Goal: Task Accomplishment & Management: Use online tool/utility

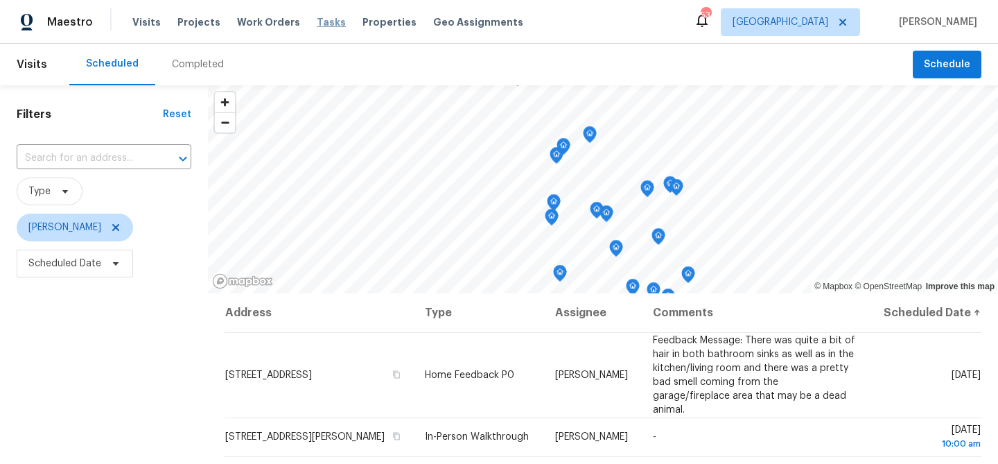
click at [319, 22] on span "Tasks" at bounding box center [331, 22] width 29 height 10
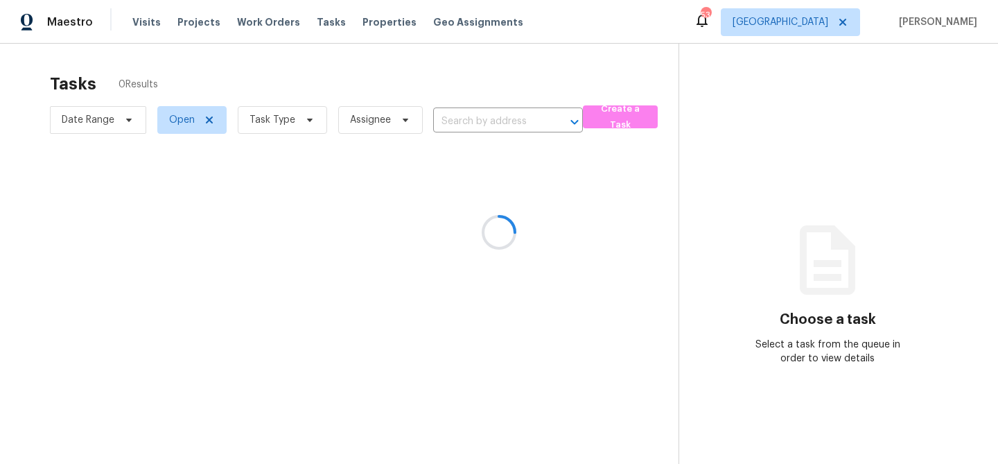
click at [309, 119] on div at bounding box center [499, 232] width 998 height 464
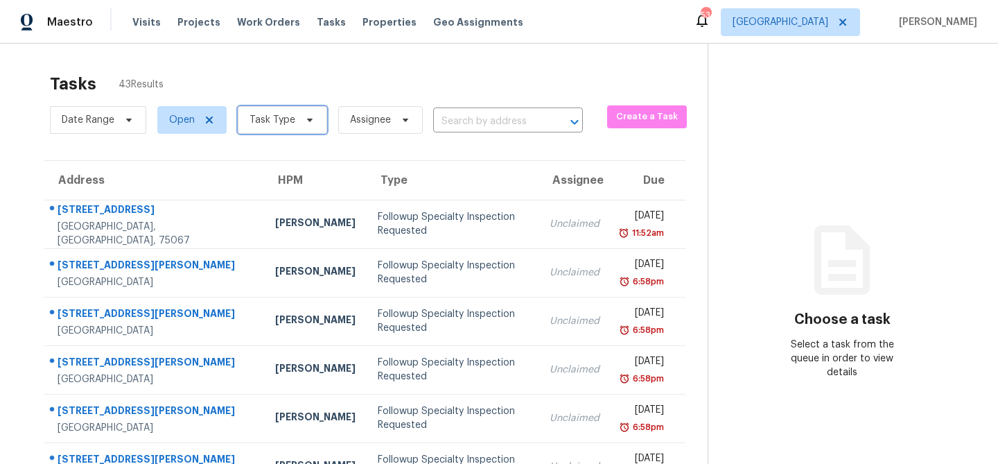
click at [309, 120] on icon at bounding box center [309, 119] width 11 height 11
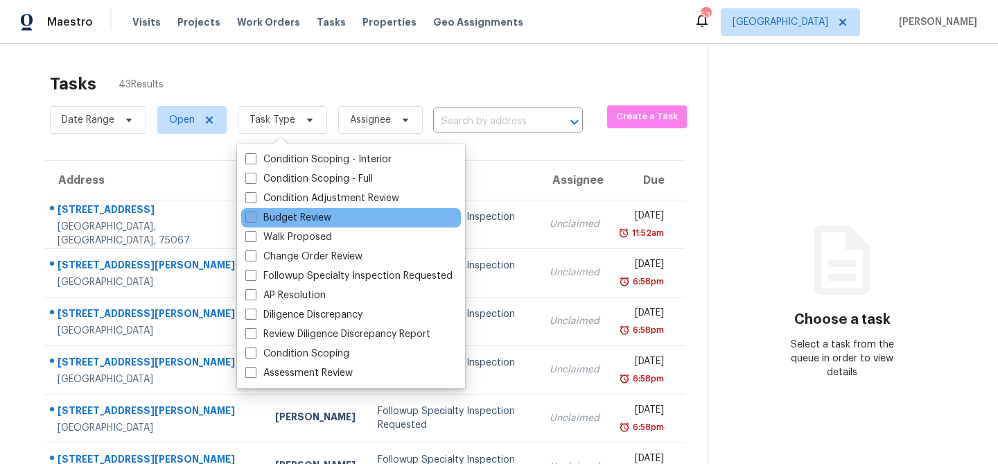
click at [305, 221] on label "Budget Review" at bounding box center [288, 218] width 86 height 14
click at [254, 220] on input "Budget Review" at bounding box center [249, 215] width 9 height 9
checkbox input "true"
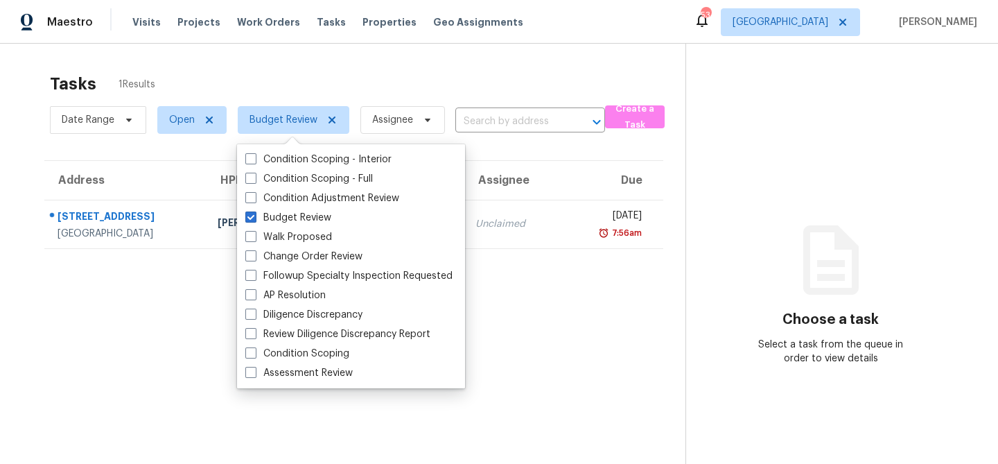
click at [333, 83] on div "Tasks 1 Results" at bounding box center [367, 84] width 635 height 36
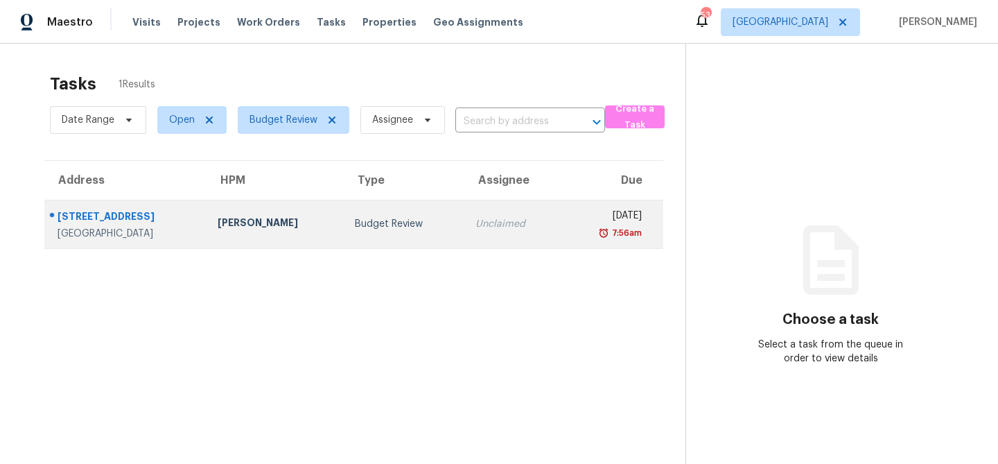
click at [355, 223] on div "Budget Review" at bounding box center [404, 224] width 98 height 14
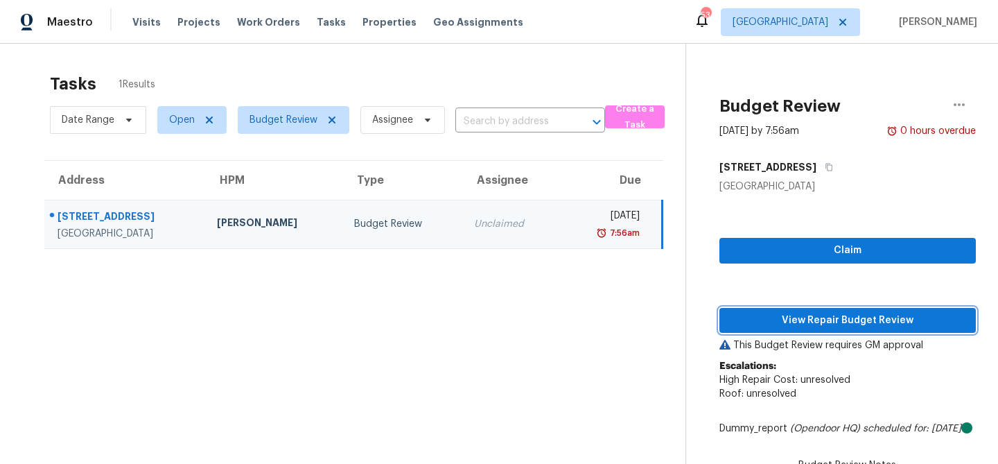
click at [768, 316] on span "View Repair Budget Review" at bounding box center [847, 320] width 234 height 17
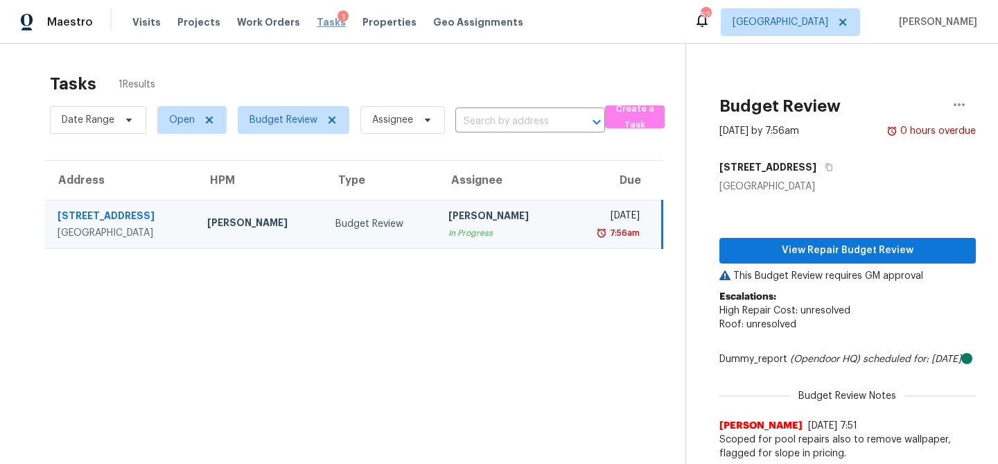
click at [322, 21] on span "Tasks" at bounding box center [331, 22] width 29 height 10
click at [319, 24] on span "Tasks" at bounding box center [331, 22] width 29 height 10
click at [307, 121] on span "Budget Review" at bounding box center [283, 120] width 68 height 14
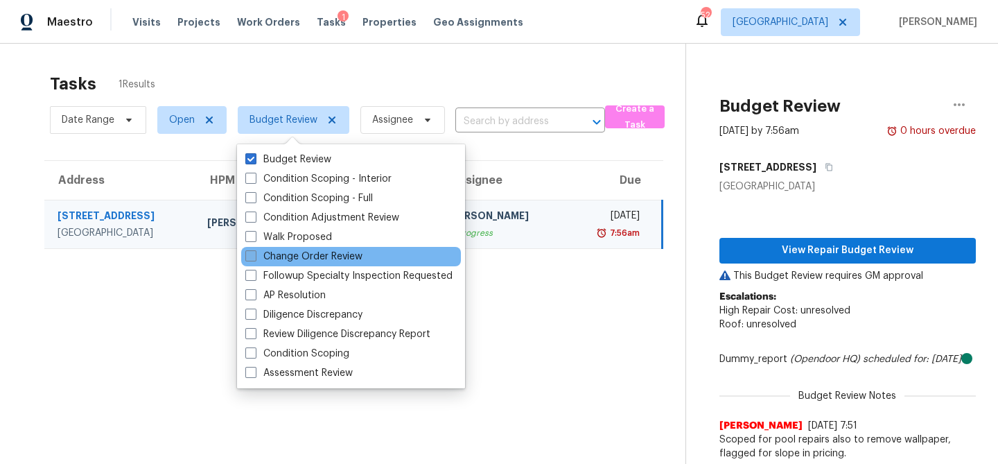
click at [247, 256] on span at bounding box center [250, 255] width 11 height 11
click at [247, 256] on input "Change Order Review" at bounding box center [249, 253] width 9 height 9
checkbox input "true"
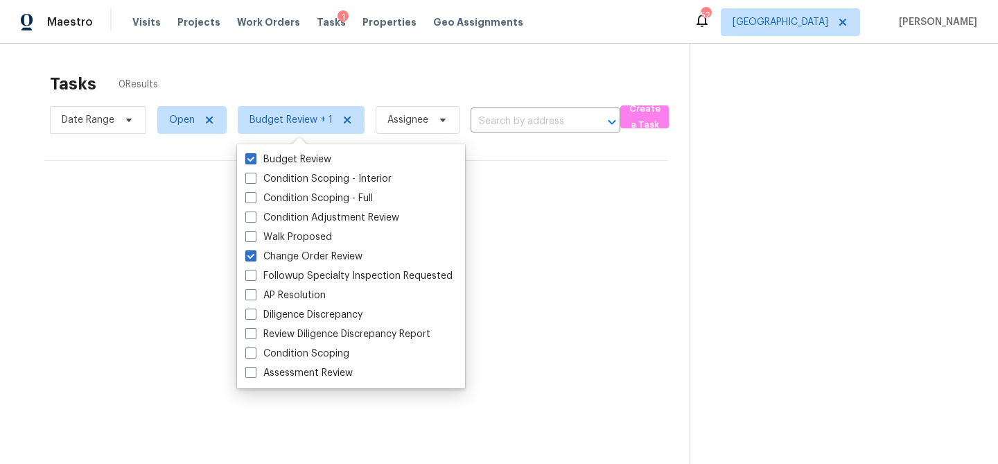
click at [174, 224] on div "No tasks found" at bounding box center [355, 205] width 623 height 89
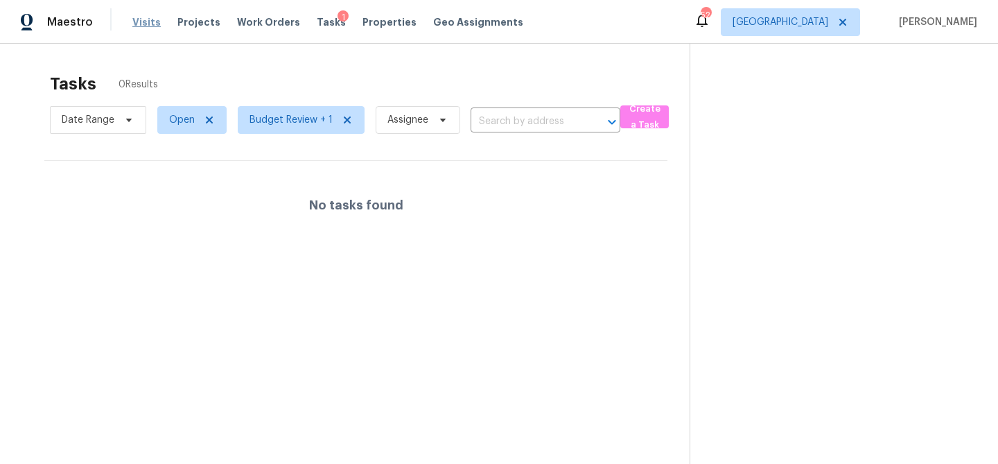
click at [146, 23] on span "Visits" at bounding box center [146, 22] width 28 height 14
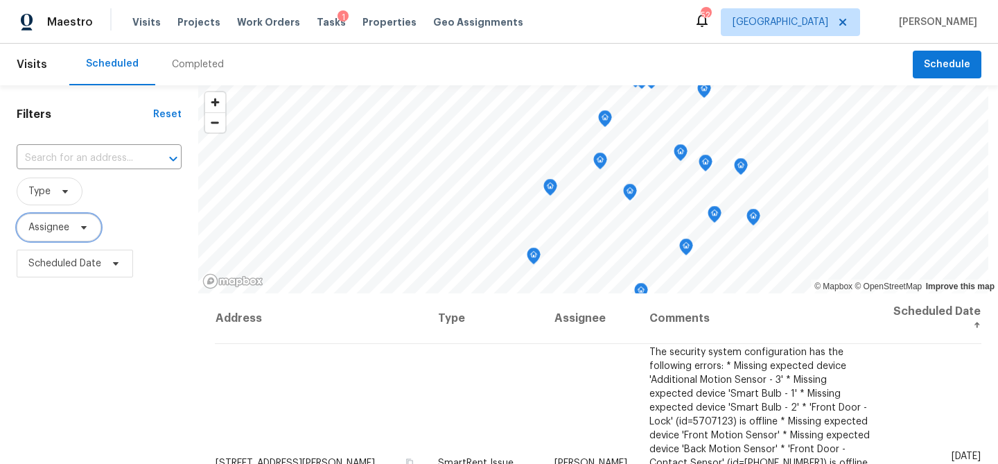
click at [81, 229] on icon at bounding box center [83, 227] width 11 height 11
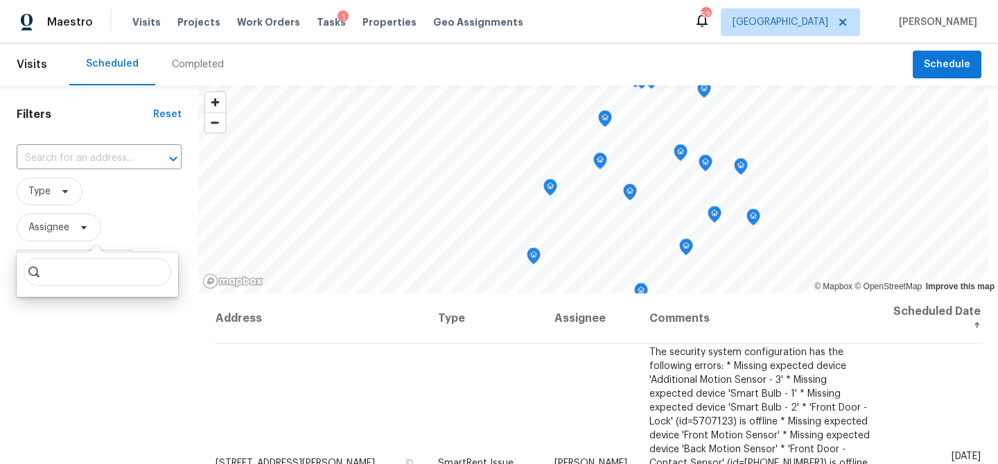
click at [78, 278] on input "search" at bounding box center [98, 272] width 148 height 28
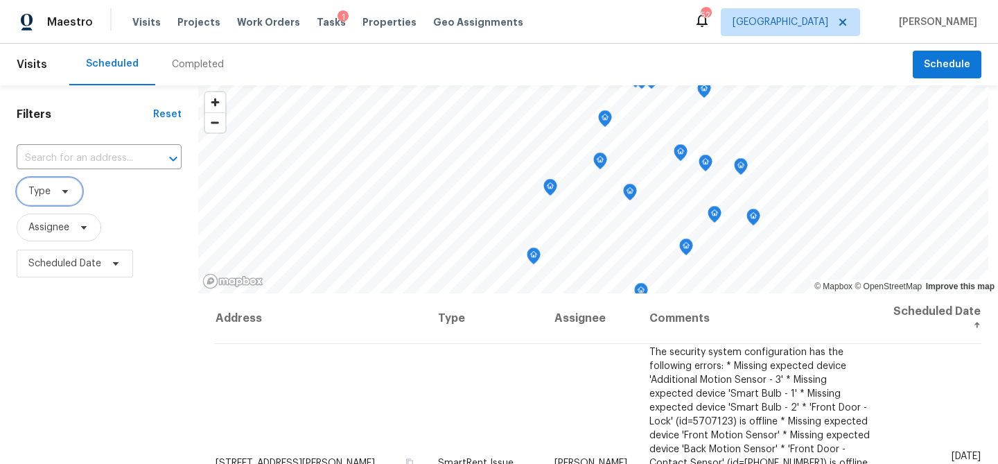
click at [67, 191] on icon at bounding box center [65, 191] width 11 height 11
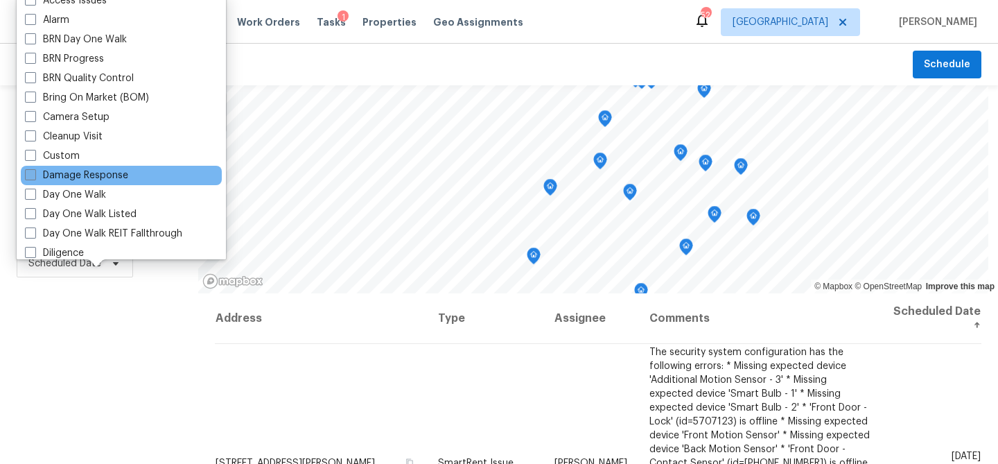
scroll to position [64, 0]
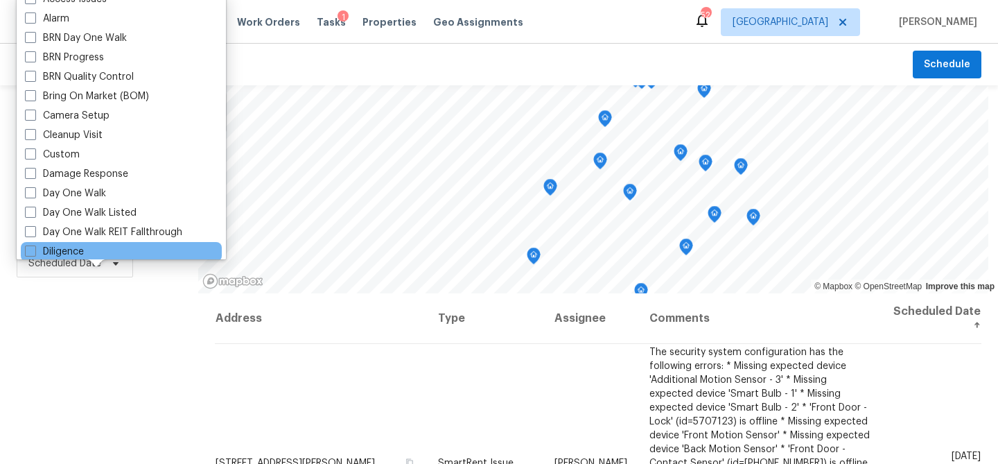
click at [86, 247] on div "Diligence" at bounding box center [121, 251] width 201 height 19
click at [74, 249] on label "Diligence" at bounding box center [54, 252] width 59 height 14
click at [34, 249] on input "Diligence" at bounding box center [29, 249] width 9 height 9
checkbox input "true"
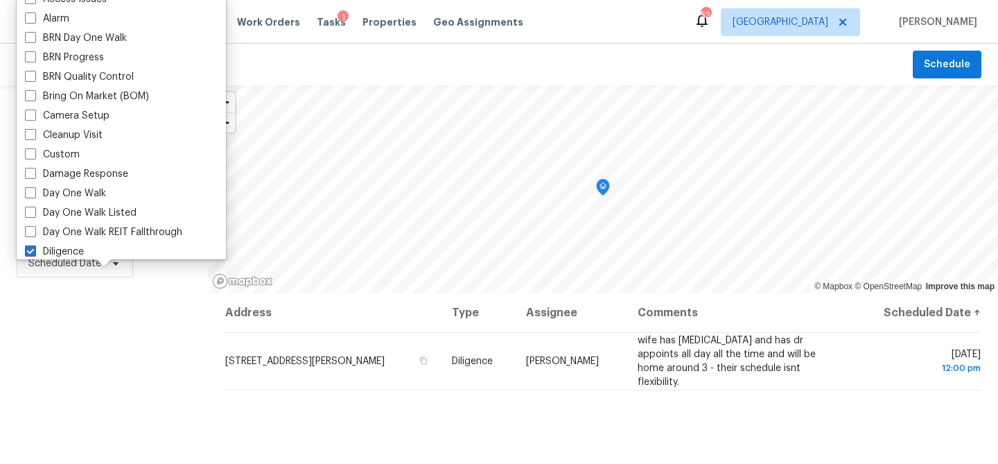
click at [107, 352] on div "Filters Reset ​ Diligence Assignee Scheduled Date" at bounding box center [104, 374] width 208 height 579
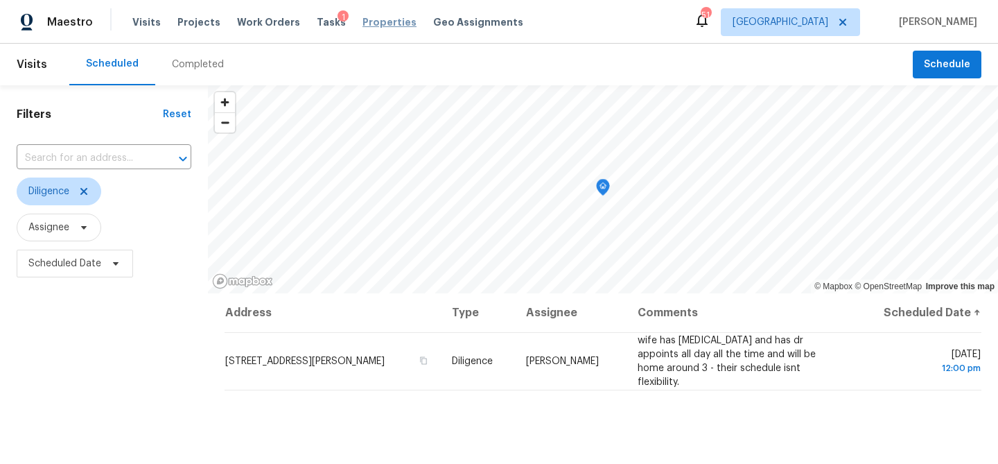
click at [362, 25] on span "Properties" at bounding box center [389, 22] width 54 height 14
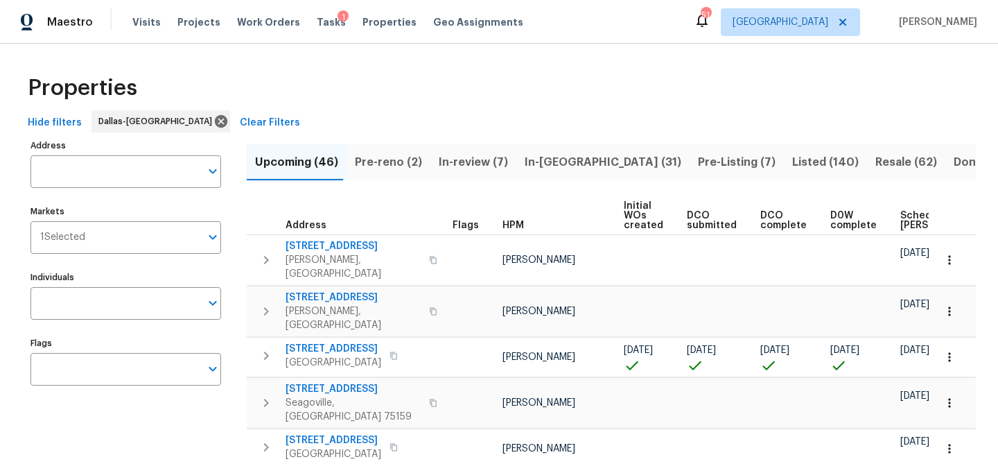
click at [396, 163] on span "Pre-reno (2)" at bounding box center [388, 161] width 67 height 19
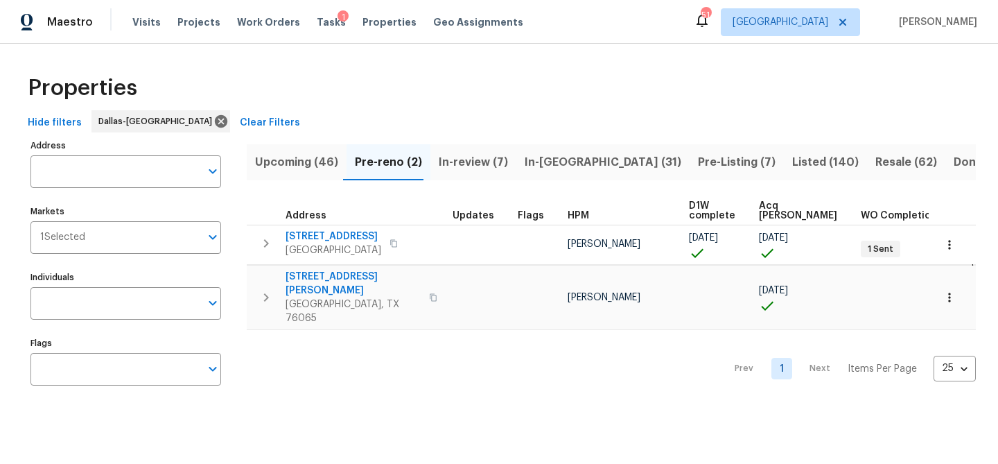
click at [466, 167] on span "In-review (7)" at bounding box center [473, 161] width 69 height 19
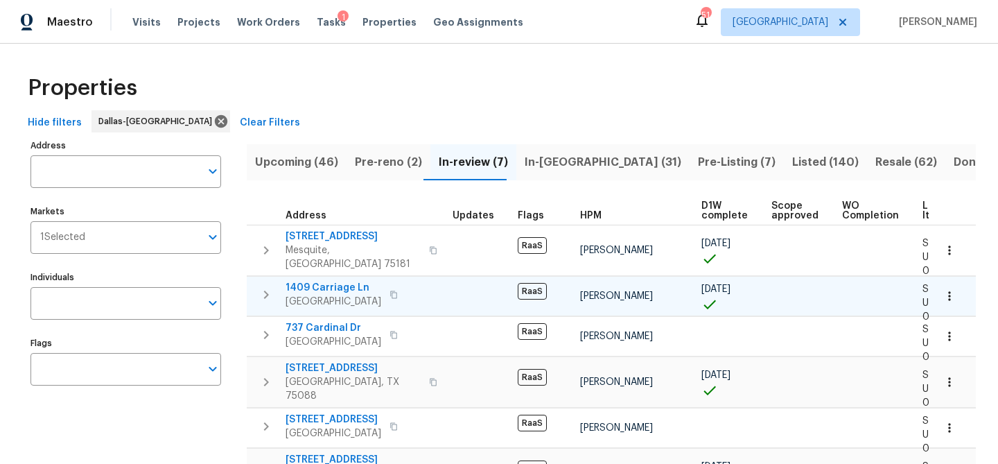
scroll to position [8, 0]
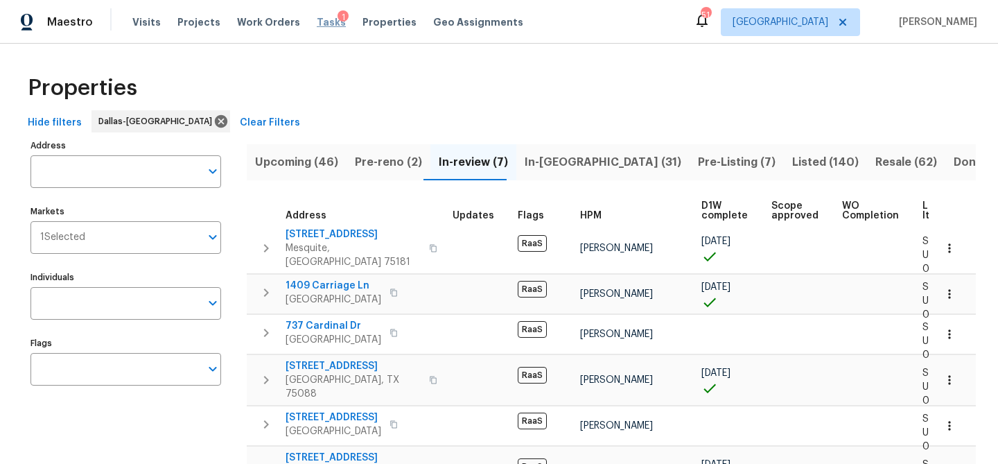
click at [319, 24] on span "Tasks" at bounding box center [331, 22] width 29 height 10
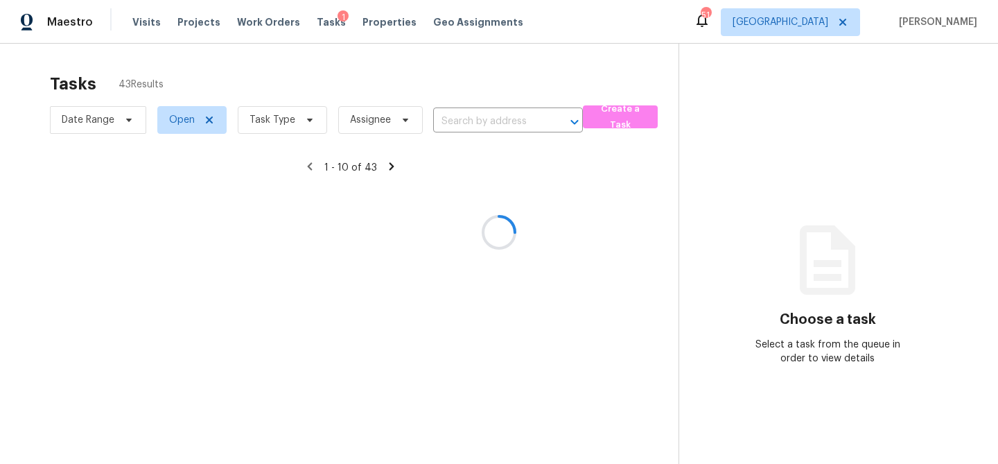
click at [303, 123] on div at bounding box center [499, 232] width 998 height 464
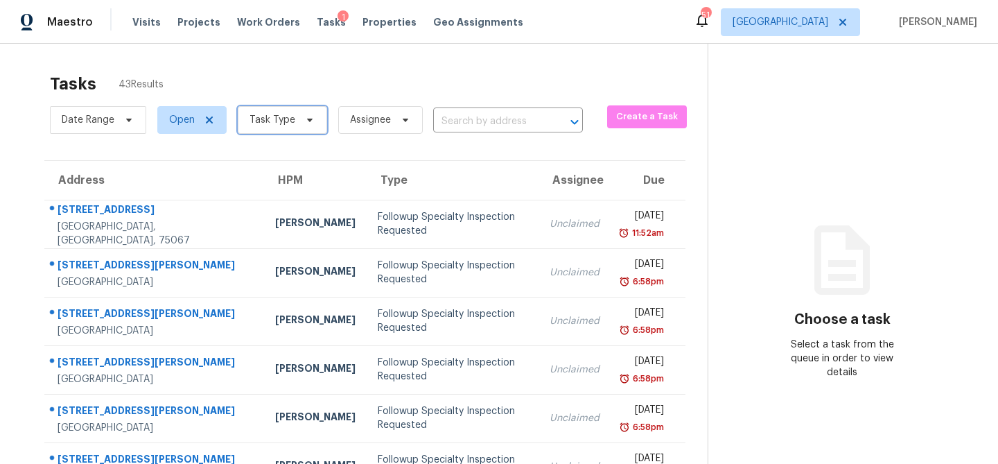
click at [304, 124] on icon at bounding box center [309, 119] width 11 height 11
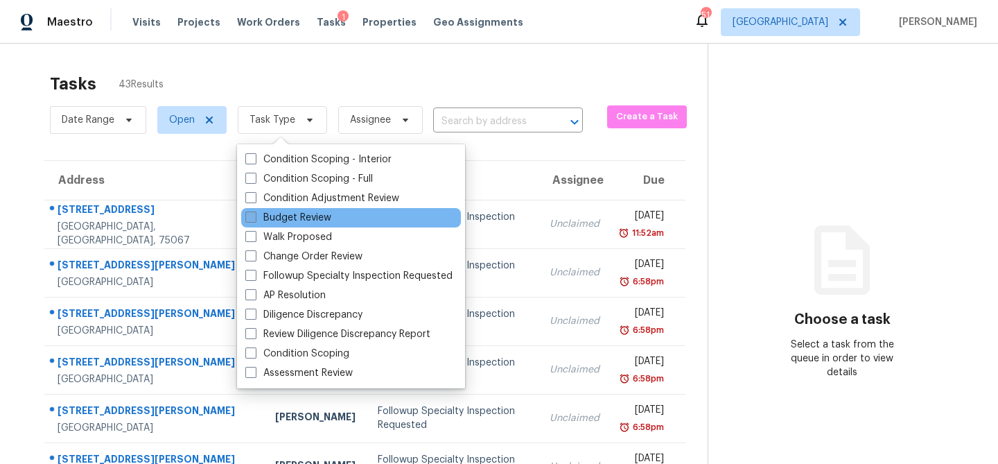
click at [292, 213] on label "Budget Review" at bounding box center [288, 218] width 86 height 14
click at [254, 213] on input "Budget Review" at bounding box center [249, 215] width 9 height 9
checkbox input "true"
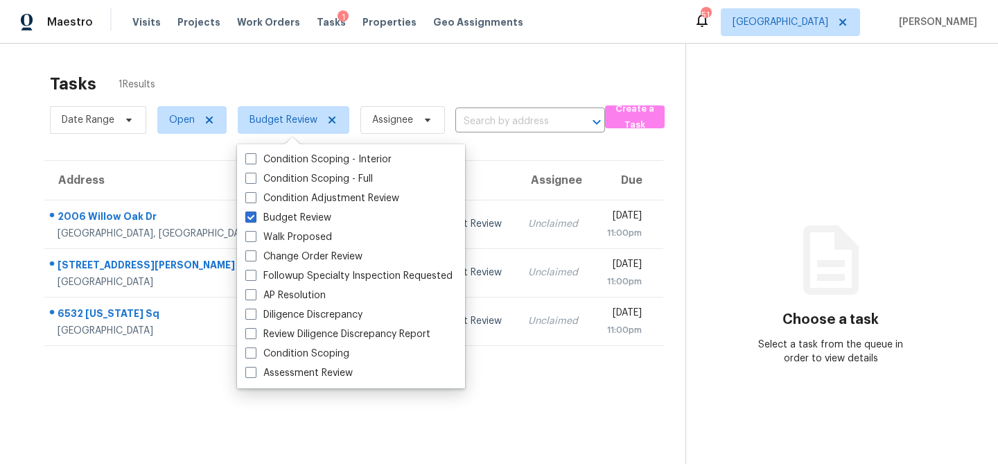
click at [345, 85] on div "Tasks 1 Results" at bounding box center [367, 84] width 635 height 36
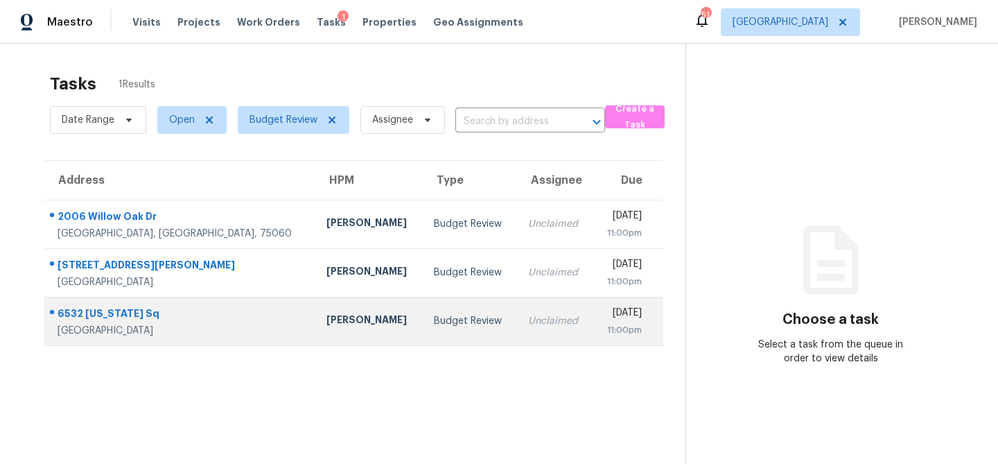
click at [326, 315] on div "Todd Jorgenson" at bounding box center [368, 321] width 85 height 17
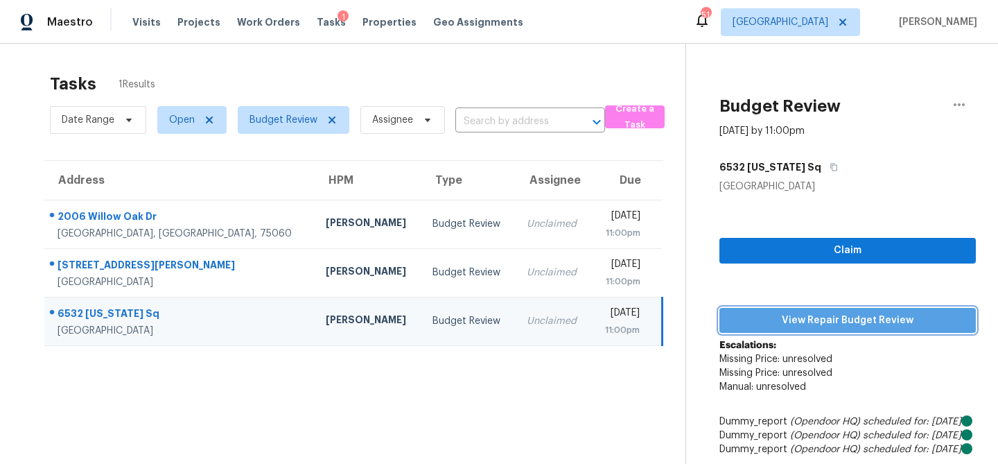
click at [784, 317] on span "View Repair Budget Review" at bounding box center [847, 320] width 234 height 17
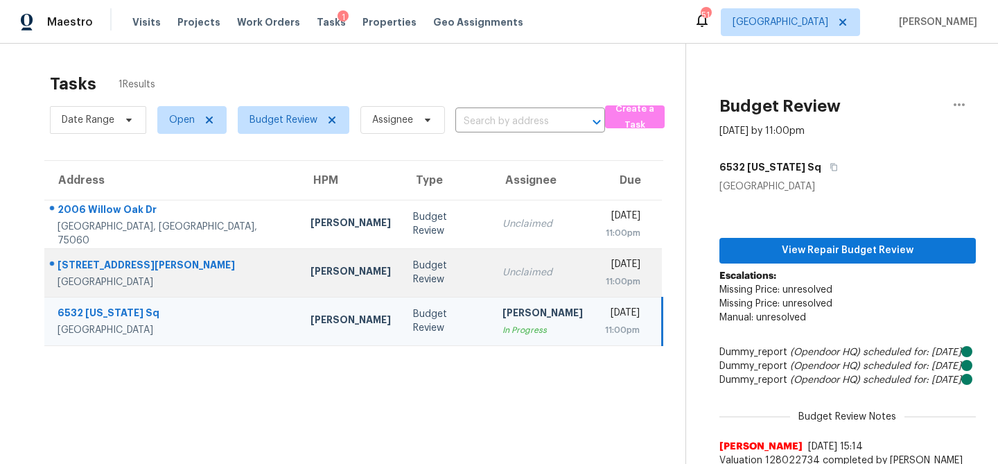
click at [402, 267] on td "Budget Review" at bounding box center [446, 272] width 89 height 49
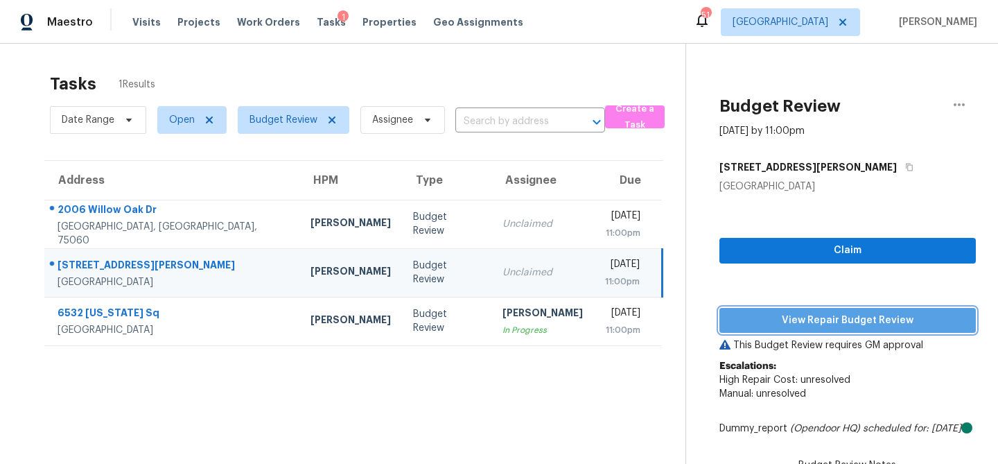
click at [761, 317] on span "View Repair Budget Review" at bounding box center [847, 320] width 234 height 17
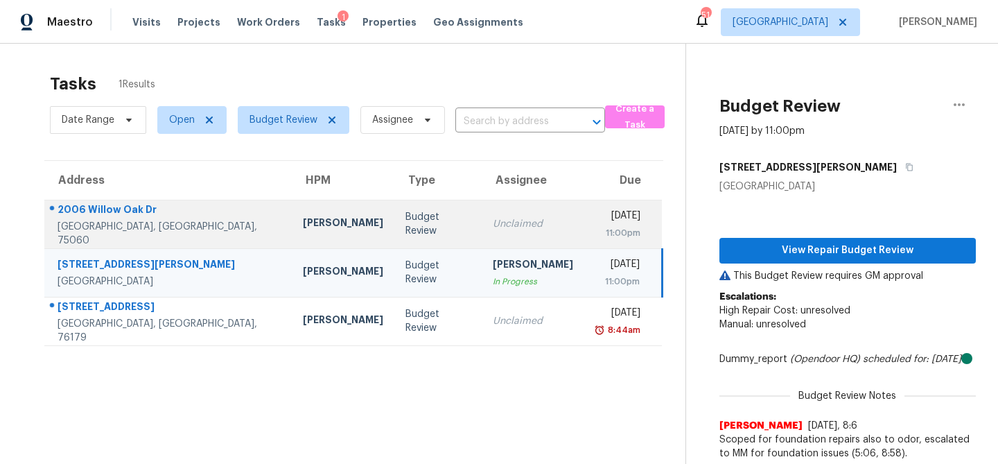
click at [482, 214] on td "Unclaimed" at bounding box center [533, 224] width 103 height 49
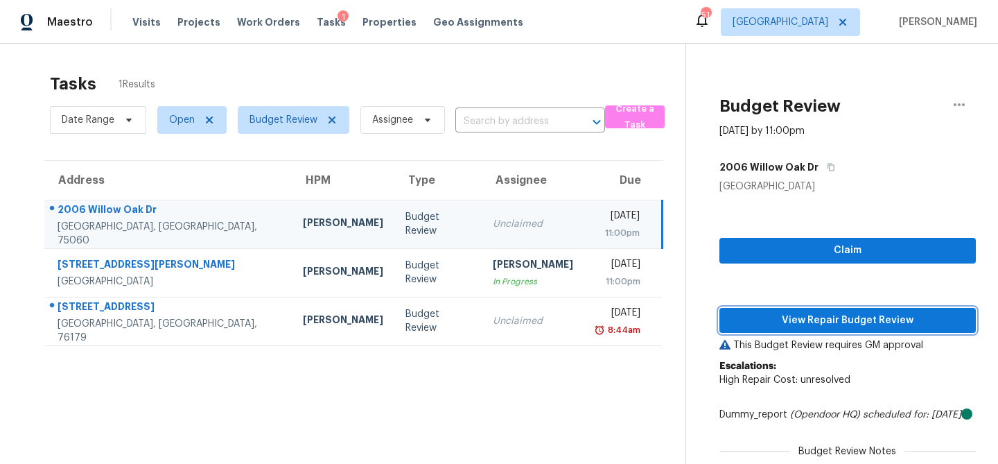
click at [748, 317] on span "View Repair Budget Review" at bounding box center [847, 320] width 234 height 17
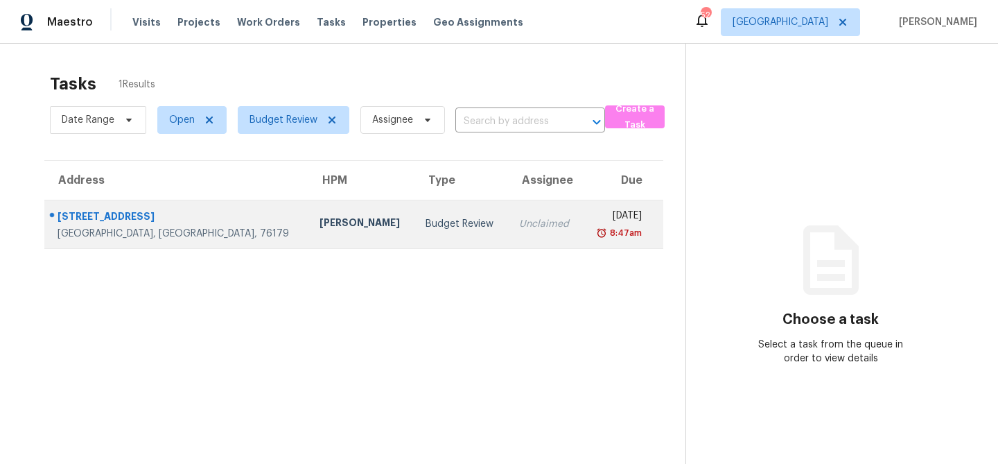
click at [319, 231] on div "[PERSON_NAME]" at bounding box center [361, 223] width 84 height 17
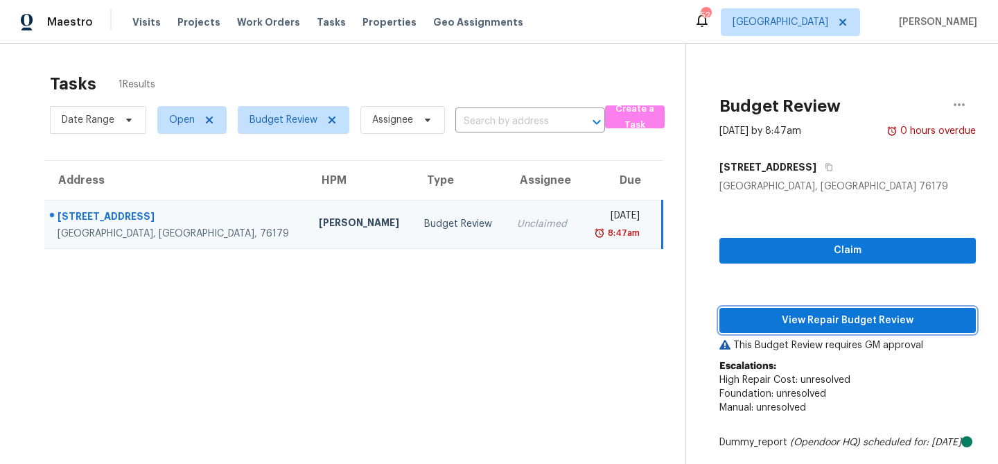
click at [752, 328] on span "View Repair Budget Review" at bounding box center [847, 320] width 234 height 17
